Goal: Task Accomplishment & Management: Use online tool/utility

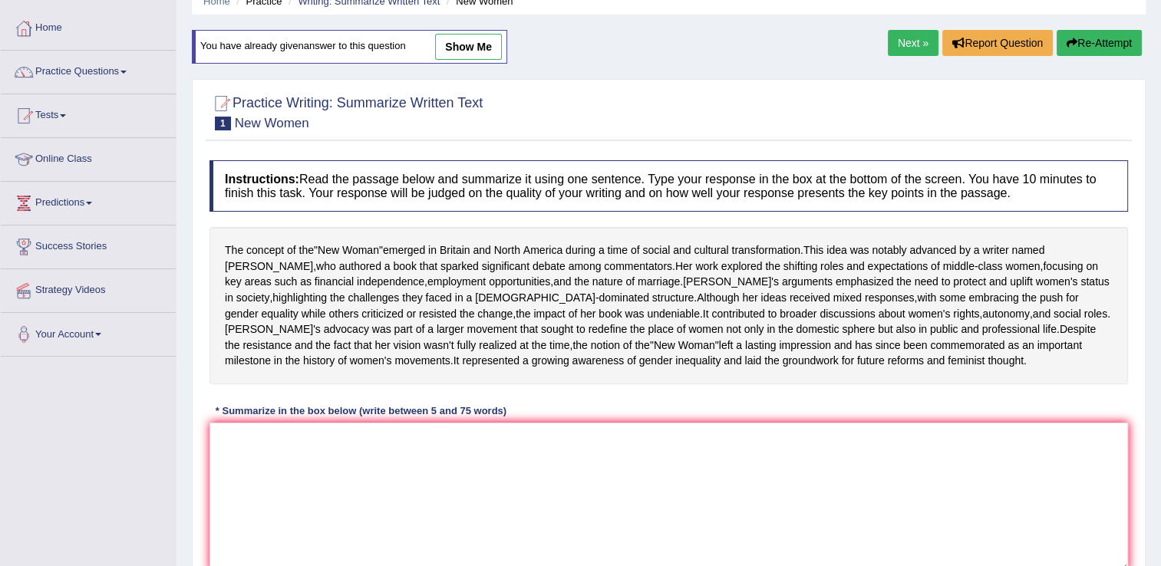
drag, startPoint x: 0, startPoint y: 0, endPoint x: 753, endPoint y: 38, distance: 753.8
click at [753, 38] on div "Home Practice Writing: Summarize Written Text New Women You have already given …" at bounding box center [669, 314] width 985 height 767
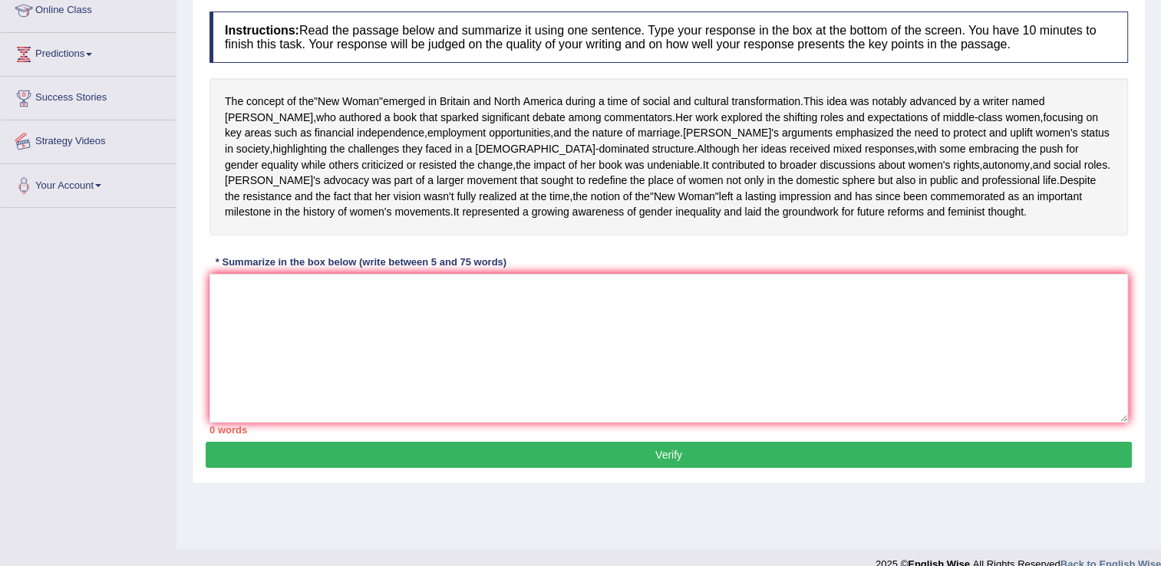
scroll to position [239, 0]
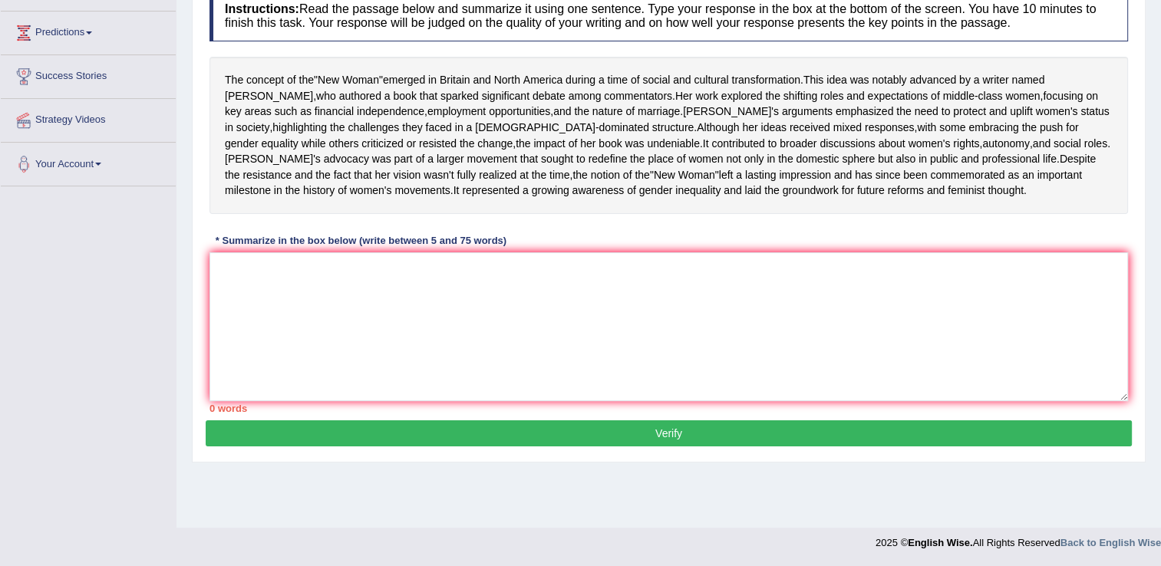
click at [218, 81] on div "The concept of the " New Woman " emerged in [GEOGRAPHIC_DATA] and [GEOGRAPHIC_D…" at bounding box center [669, 135] width 919 height 157
click at [247, 72] on span "concept" at bounding box center [265, 80] width 38 height 16
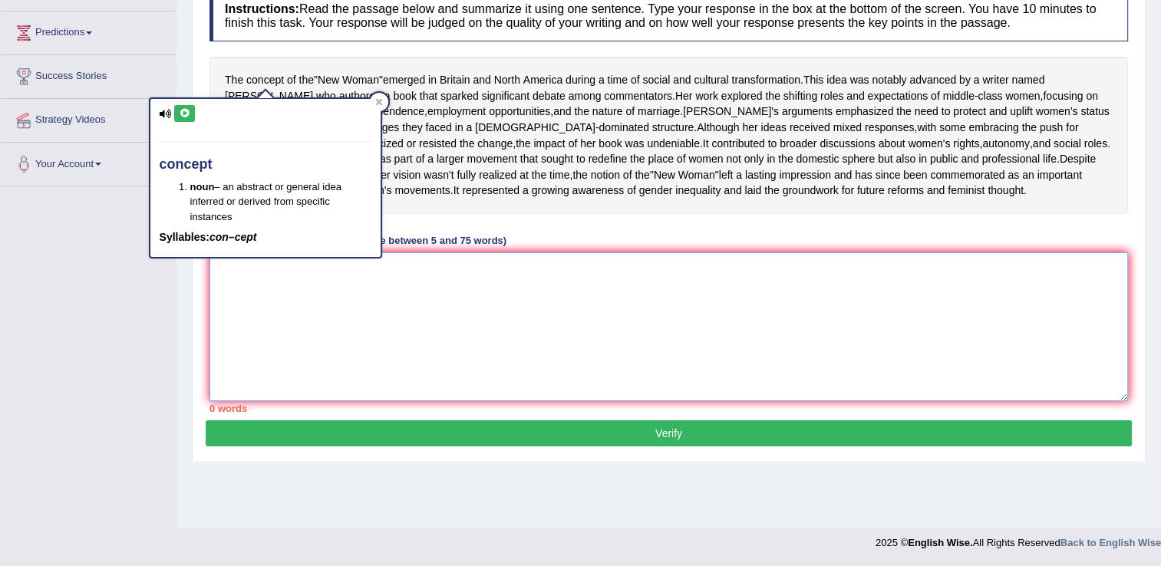
click at [806, 341] on textarea at bounding box center [669, 326] width 919 height 149
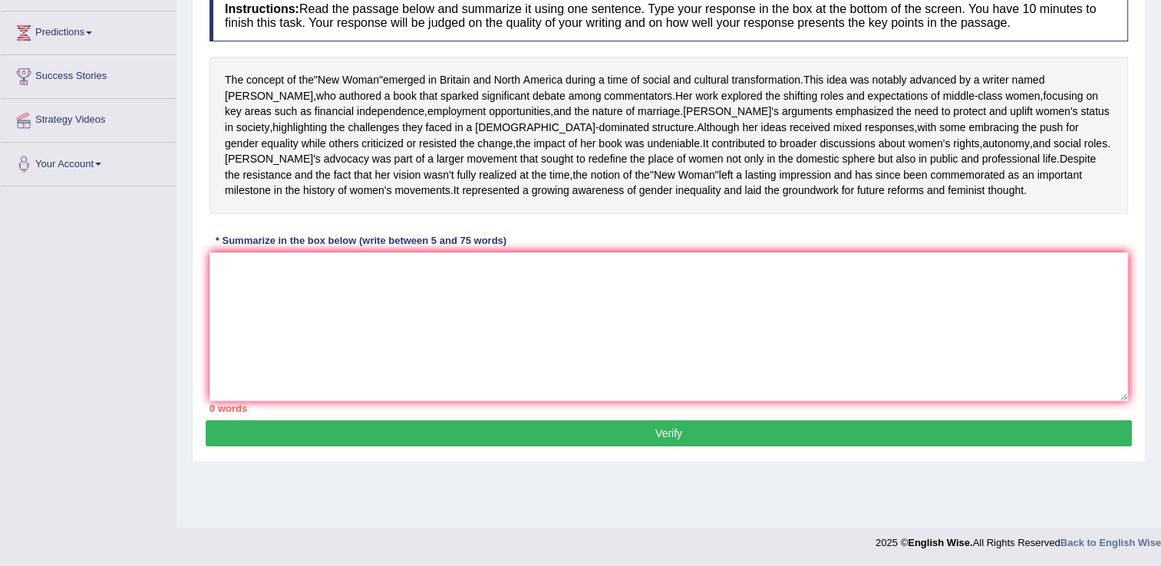
click at [690, 447] on button "Verify" at bounding box center [669, 434] width 926 height 26
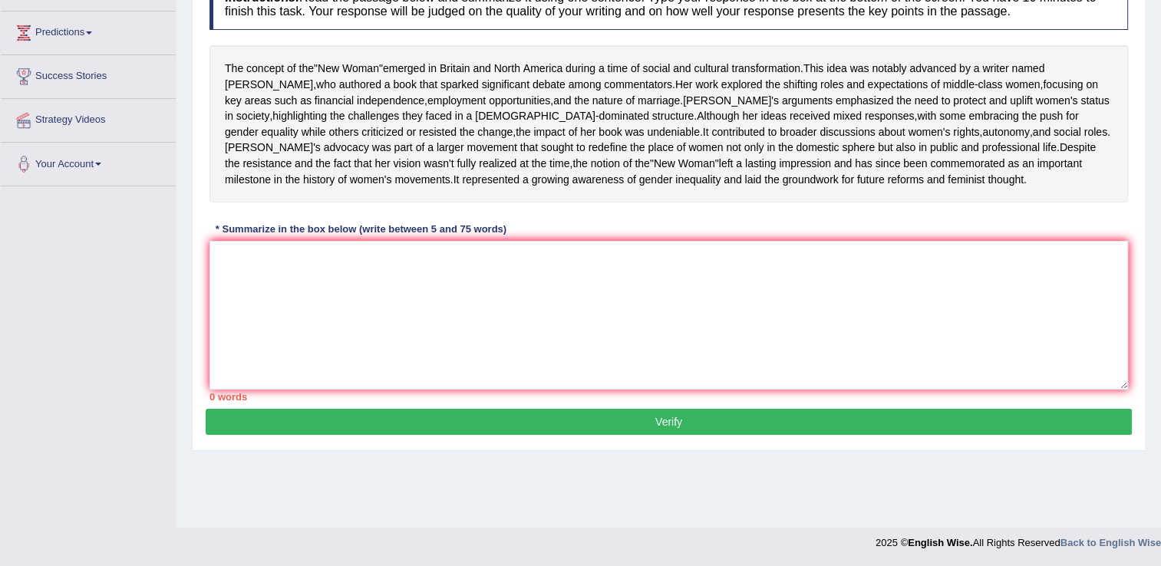
click at [690, 435] on button "Verify" at bounding box center [669, 422] width 926 height 26
click at [540, 390] on textarea at bounding box center [669, 315] width 919 height 149
click at [527, 356] on textarea at bounding box center [669, 315] width 919 height 149
click at [485, 356] on textarea at bounding box center [669, 315] width 919 height 149
type textarea "mnjjmmmmmmmm,,"
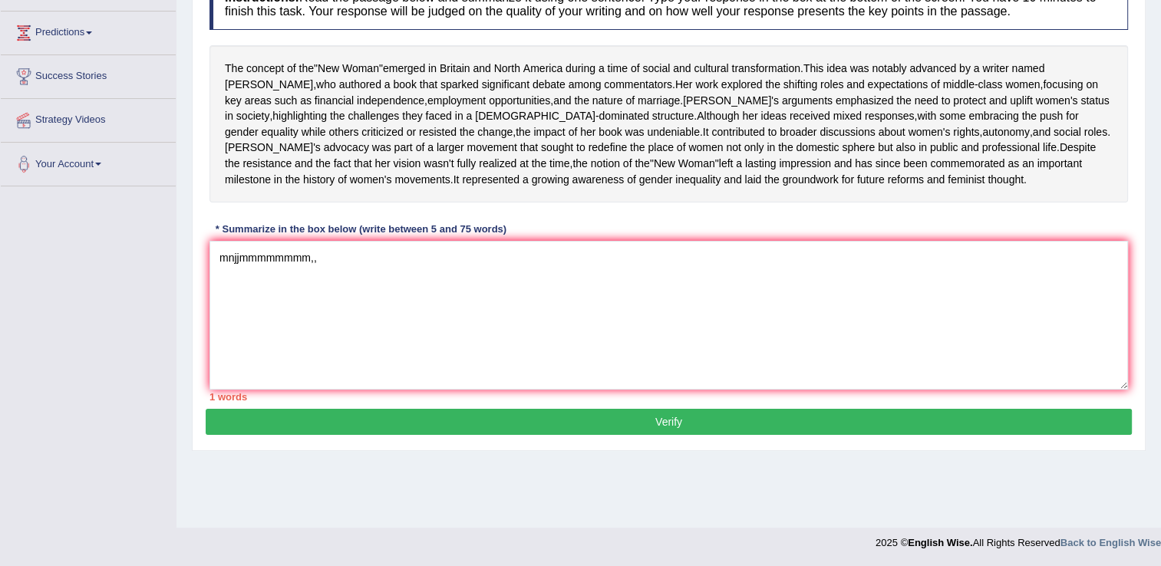
click at [686, 435] on button "Verify" at bounding box center [669, 422] width 926 height 26
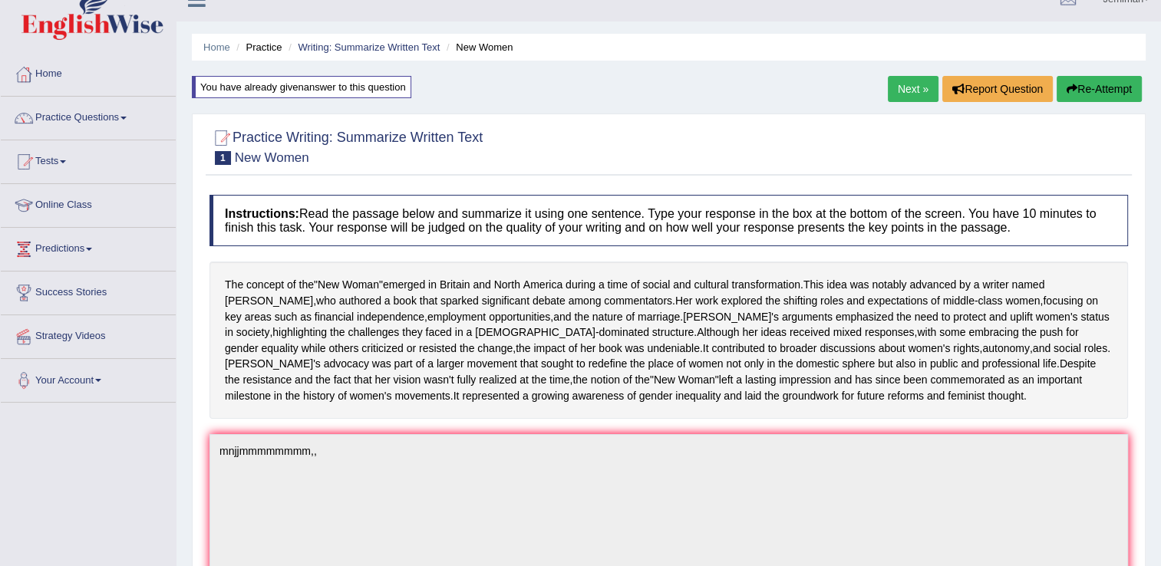
scroll to position [14, 0]
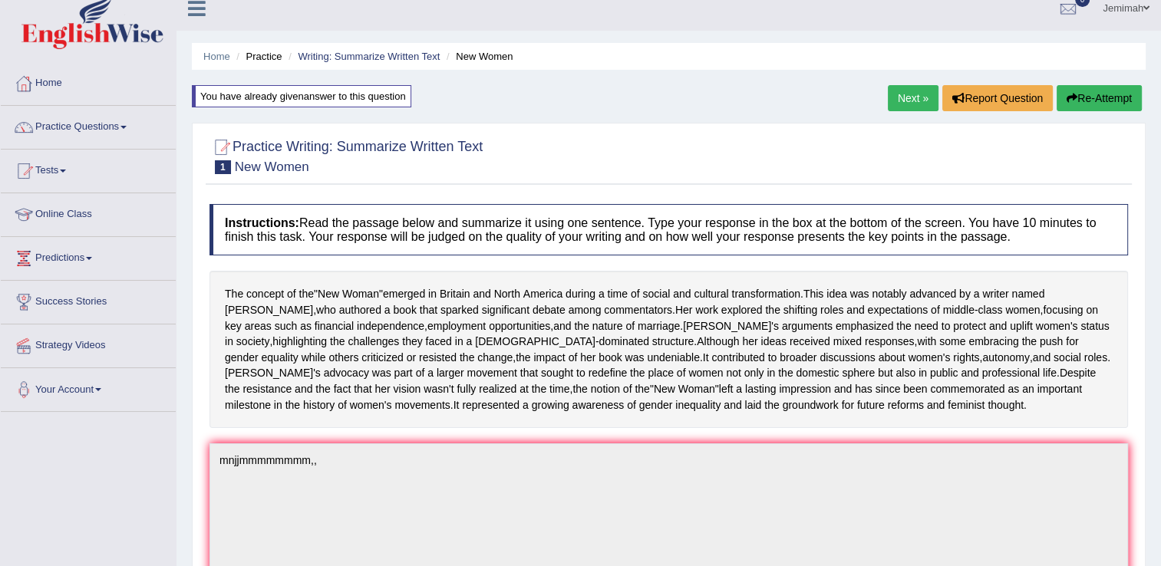
click at [1097, 93] on button "Re-Attempt" at bounding box center [1099, 98] width 85 height 26
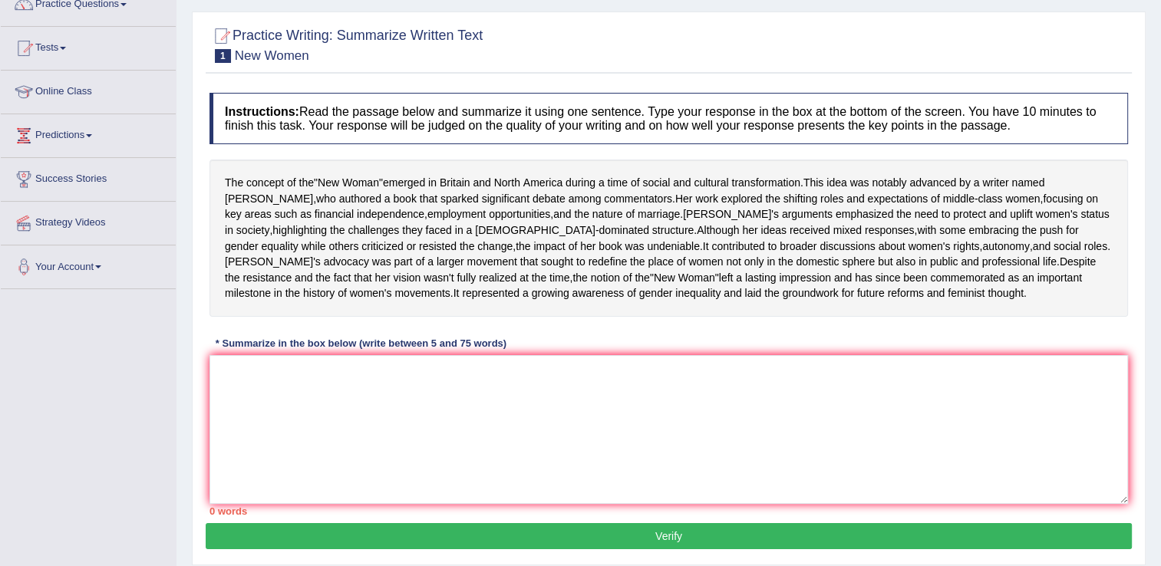
scroll to position [167, 0]
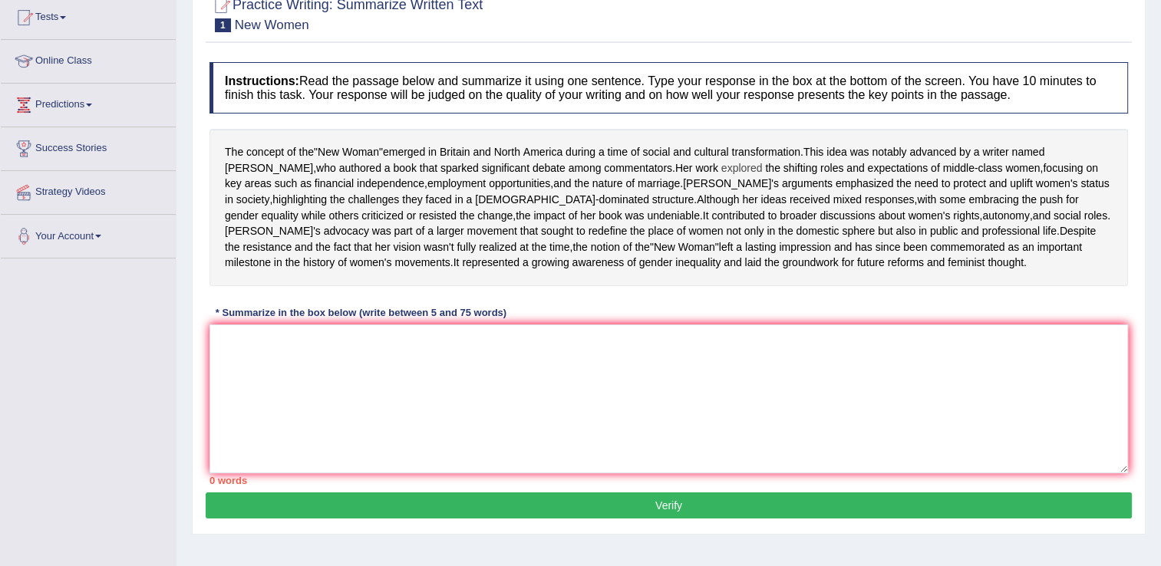
drag, startPoint x: 226, startPoint y: 149, endPoint x: 647, endPoint y: 170, distance: 421.1
click at [647, 170] on div "The concept of the " New Woman " emerged in [GEOGRAPHIC_DATA] and [GEOGRAPHIC_D…" at bounding box center [669, 207] width 919 height 157
click at [229, 406] on textarea at bounding box center [669, 399] width 919 height 149
click at [223, 385] on textarea "the" at bounding box center [669, 399] width 919 height 149
click at [237, 389] on textarea "The" at bounding box center [669, 399] width 919 height 149
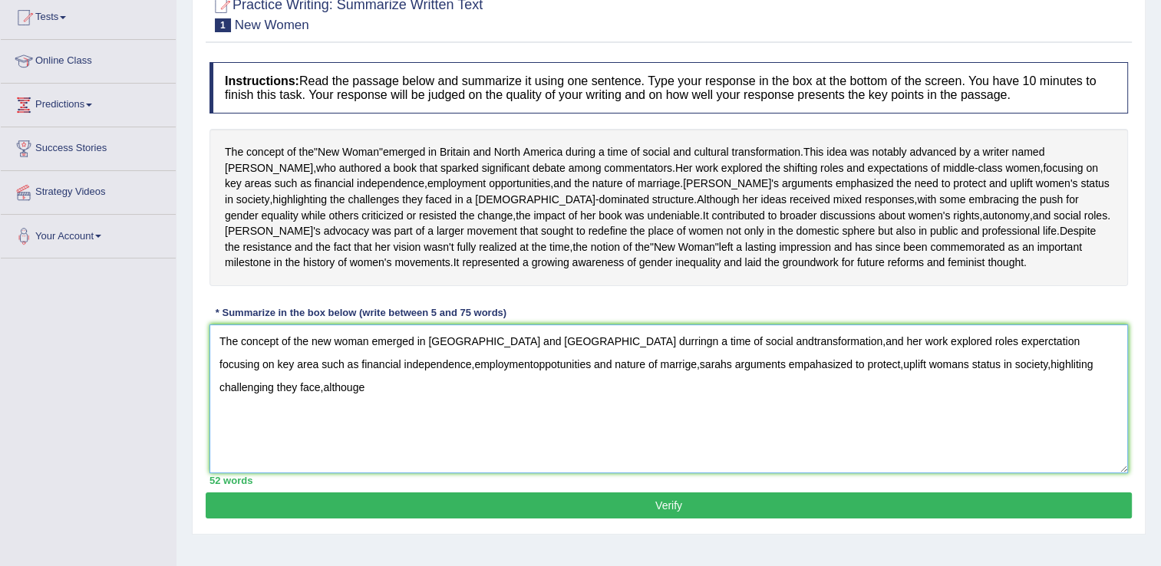
click at [1102, 410] on textarea "The concept of the new woman emerged in [GEOGRAPHIC_DATA] and [GEOGRAPHIC_DATA]…" at bounding box center [669, 399] width 919 height 149
click at [829, 474] on textarea "The concept of the new woman emerged in [GEOGRAPHIC_DATA] and [GEOGRAPHIC_DATA]…" at bounding box center [669, 399] width 919 height 149
click at [831, 462] on textarea "The concept of the new woman emerged in [GEOGRAPHIC_DATA] and [GEOGRAPHIC_DATA]…" at bounding box center [669, 399] width 919 height 149
click at [1104, 408] on textarea "The concept of the new woman emerged in [GEOGRAPHIC_DATA] and [GEOGRAPHIC_DATA]…" at bounding box center [669, 399] width 919 height 149
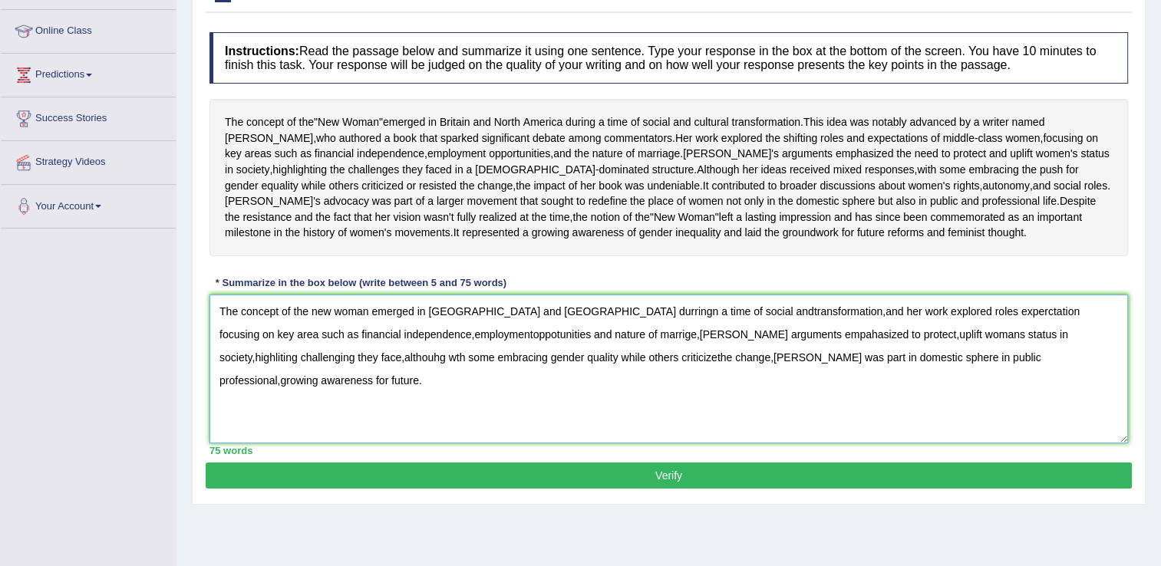
scroll to position [229, 0]
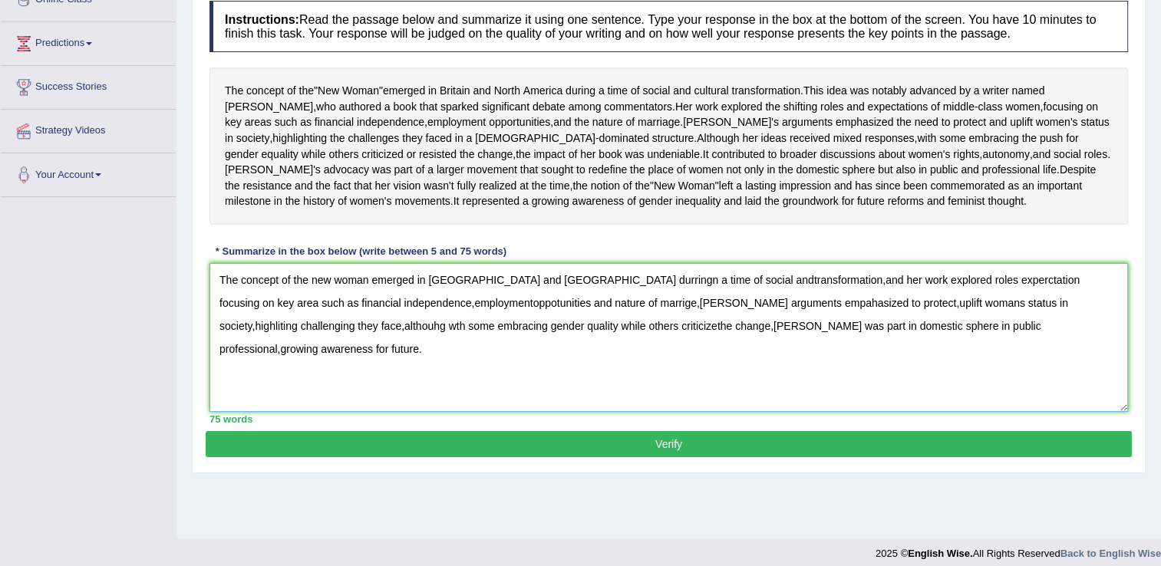
type textarea "The concept of the new woman emerged in [GEOGRAPHIC_DATA] and [GEOGRAPHIC_DATA]…"
click at [801, 457] on button "Verify" at bounding box center [669, 444] width 926 height 26
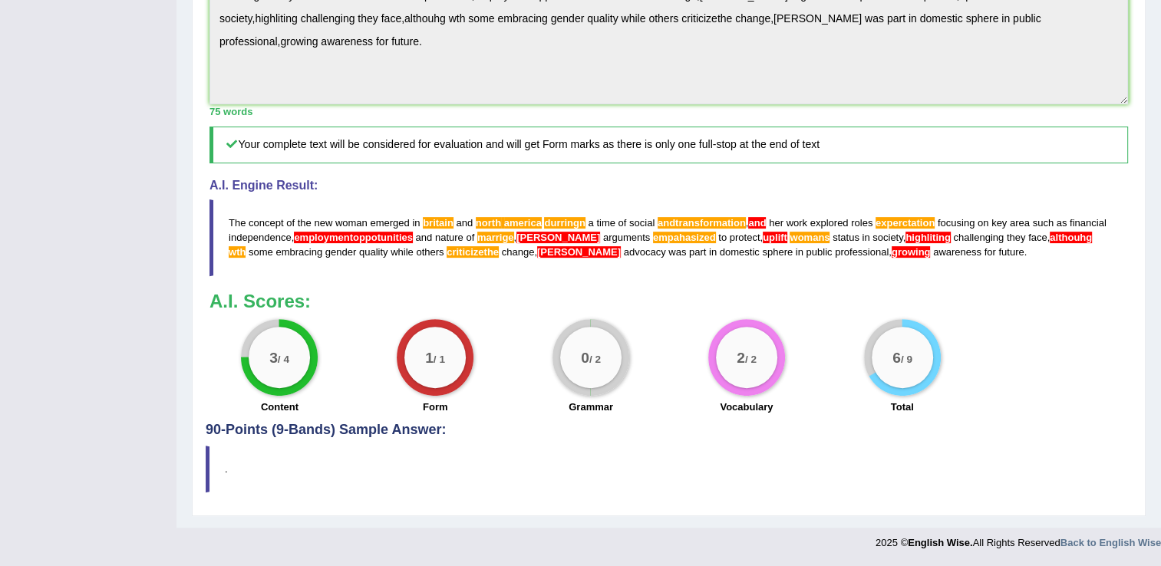
scroll to position [547, 0]
click at [933, 250] on span "awareness" at bounding box center [957, 252] width 48 height 12
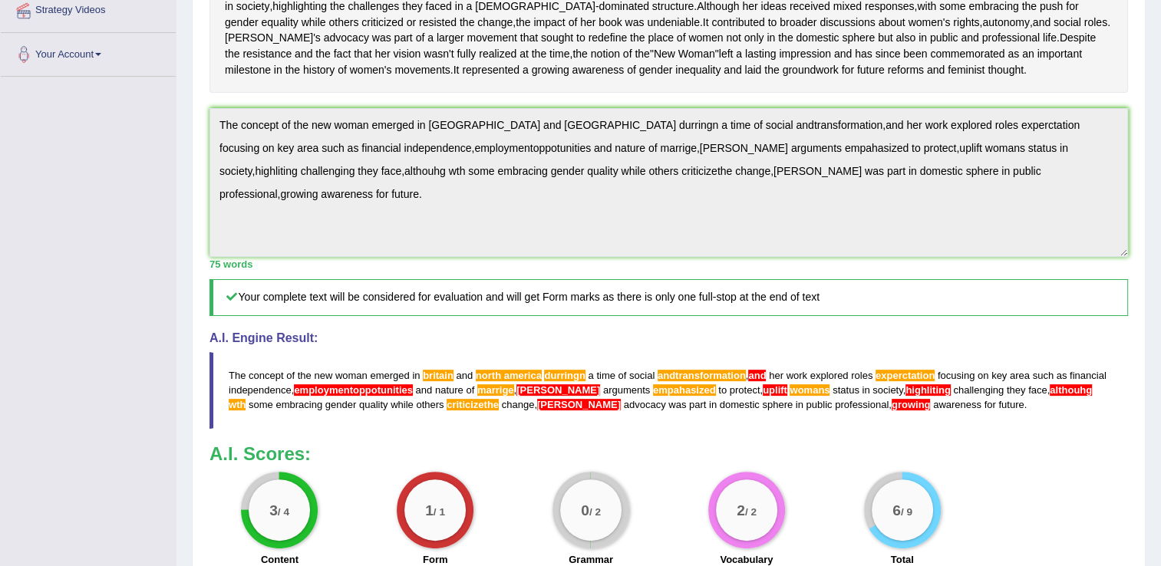
scroll to position [381, 0]
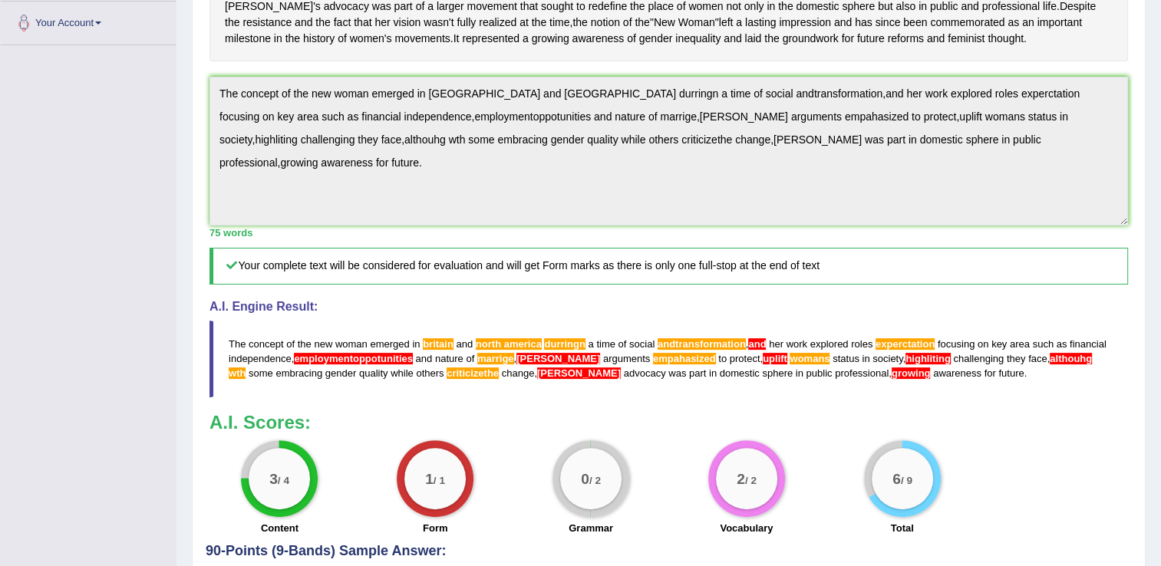
drag, startPoint x: 1163, startPoint y: 551, endPoint x: 826, endPoint y: 523, distance: 338.8
click at [826, 523] on div "6 / 9 Total" at bounding box center [902, 490] width 156 height 99
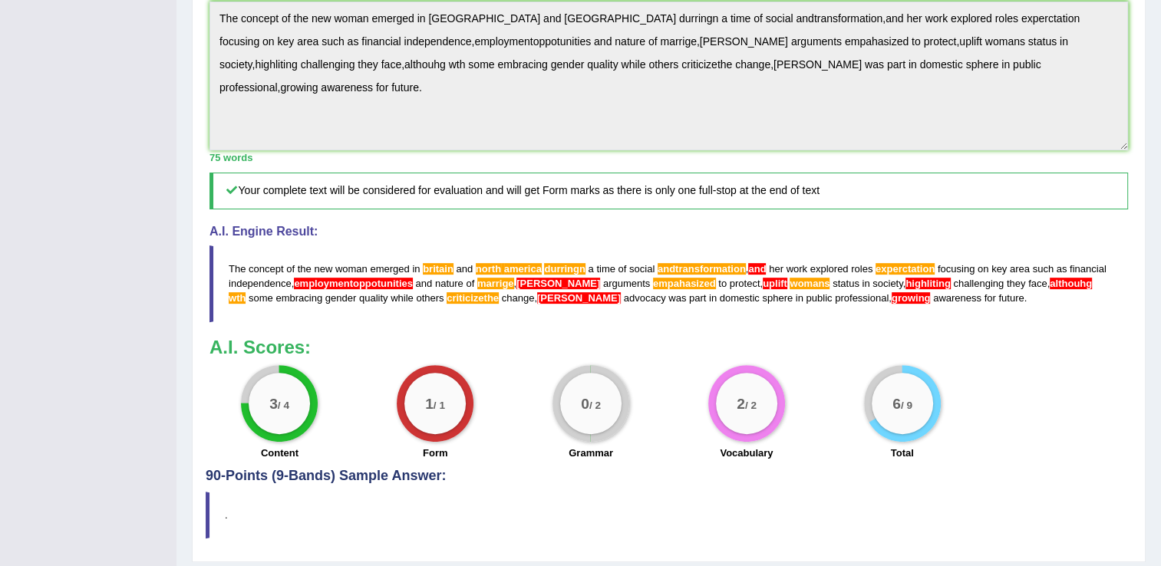
scroll to position [455, 0]
drag, startPoint x: 341, startPoint y: 332, endPoint x: 351, endPoint y: 350, distance: 21.3
click at [351, 322] on blockquote "The concept of the new woman emerged in [GEOGRAPHIC_DATA] and [GEOGRAPHIC_DATA]…" at bounding box center [669, 284] width 919 height 76
click at [867, 443] on div "6 / 9" at bounding box center [902, 404] width 77 height 77
